Goal: Transaction & Acquisition: Book appointment/travel/reservation

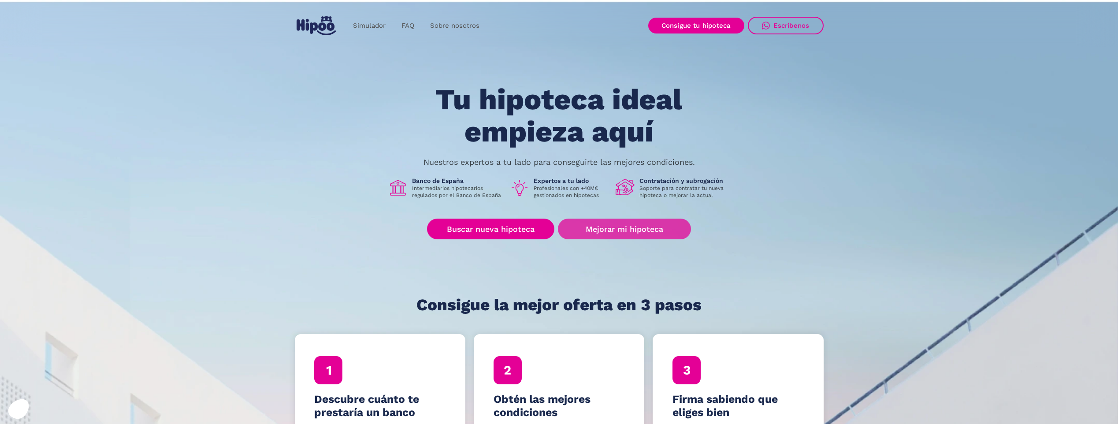
click at [614, 226] on link "Mejorar mi hipoteca" at bounding box center [624, 229] width 133 height 21
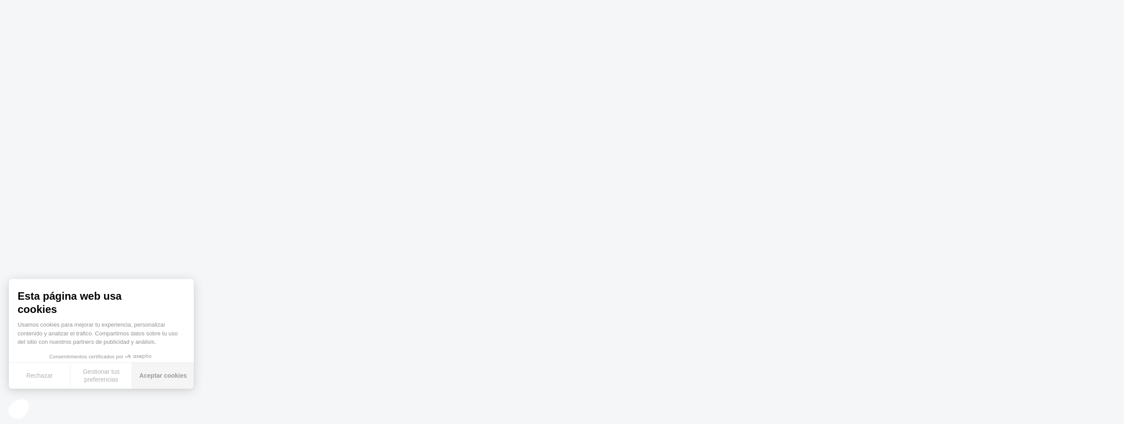
click at [162, 378] on button "Aceptar cookies" at bounding box center [163, 376] width 62 height 26
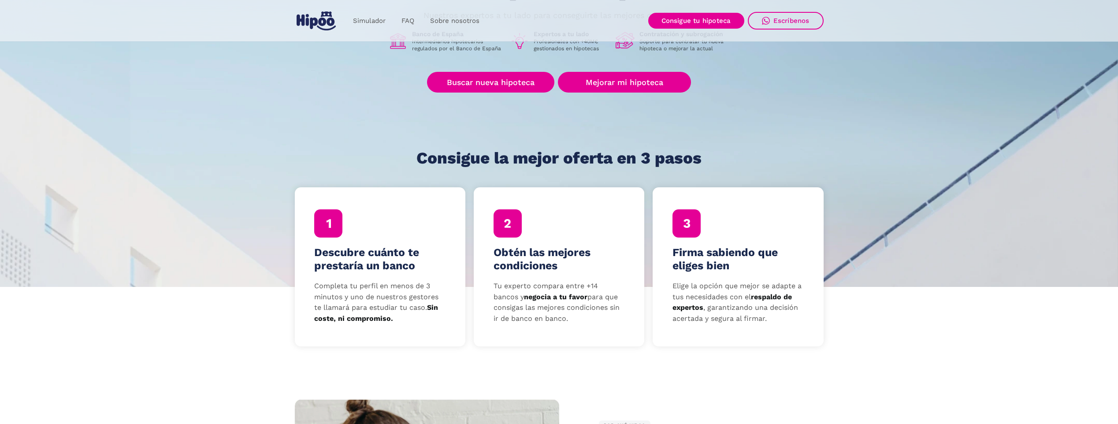
scroll to position [294, 0]
